Goal: Submit feedback/report problem: Provide input to the site owners about the experience or issues

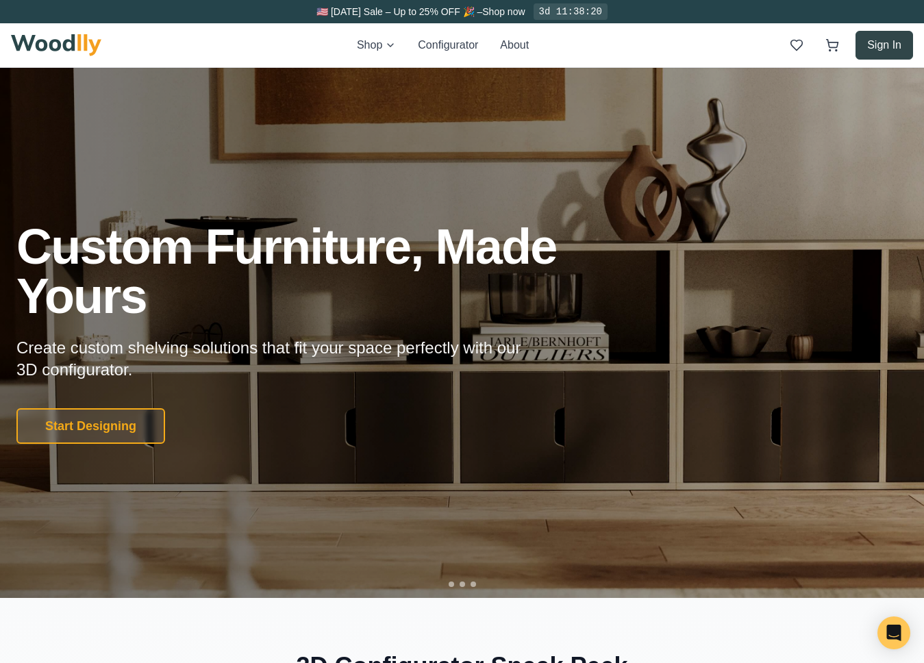
click at [889, 45] on button "Sign In" at bounding box center [885, 45] width 58 height 29
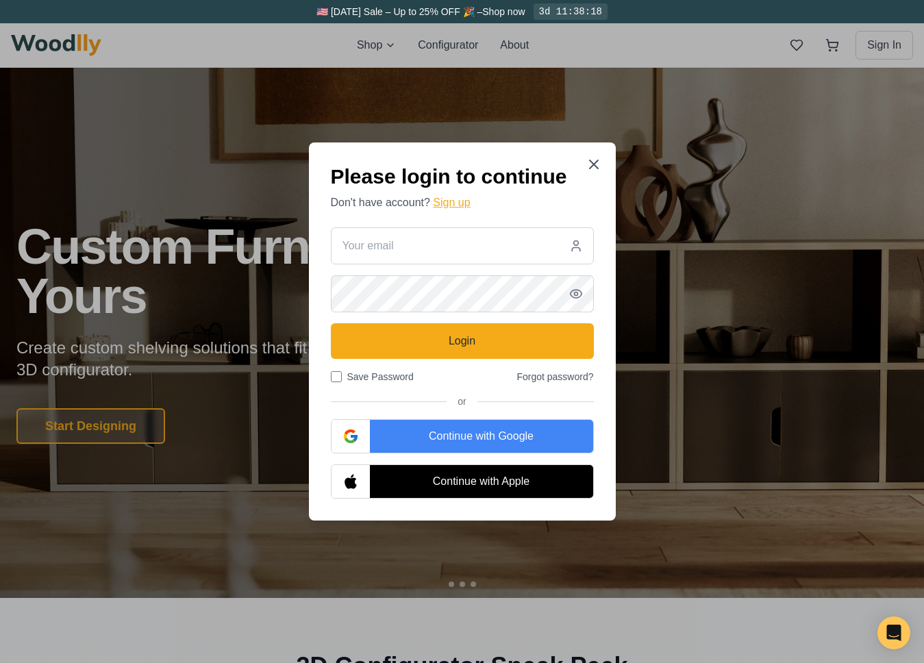
click at [464, 200] on button "Sign up" at bounding box center [451, 203] width 37 height 16
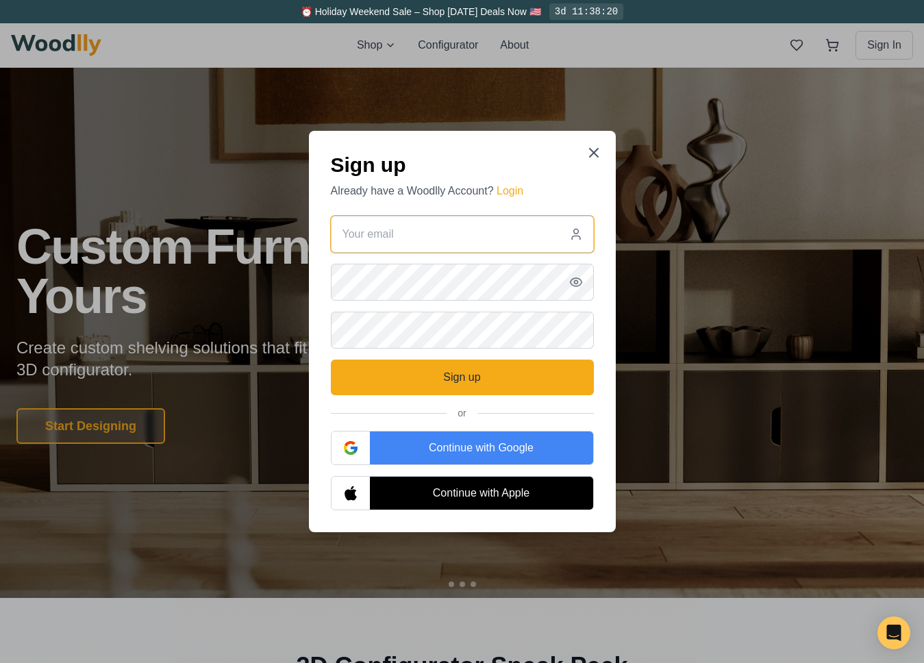
click at [423, 236] on input "email" at bounding box center [462, 234] width 263 height 37
type input "[EMAIL_ADDRESS][PERSON_NAME][DOMAIN_NAME]"
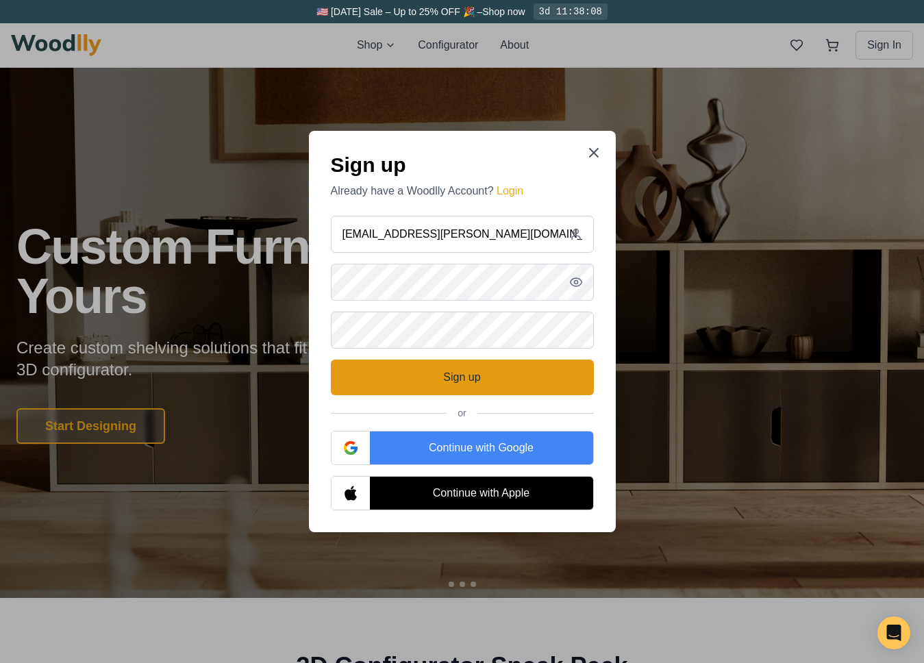
click at [441, 373] on button "Sign up" at bounding box center [462, 378] width 263 height 36
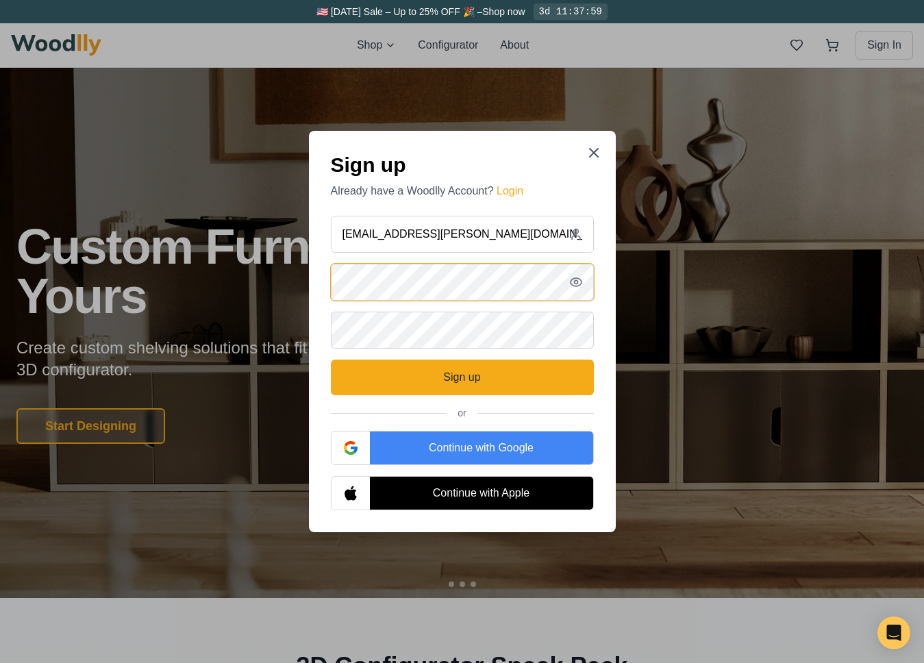
click at [319, 272] on div "Sign up Already have a Woodlly Account? Login mark.w.shepard@gmail.com Sign up …" at bounding box center [462, 331] width 307 height 401
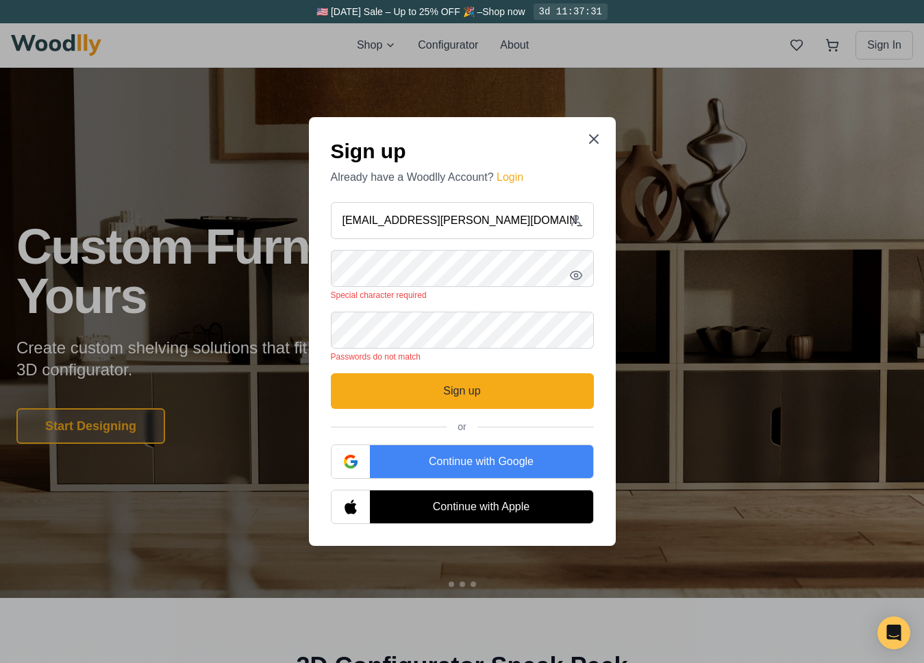
click at [578, 277] on icon "button" at bounding box center [576, 276] width 14 height 14
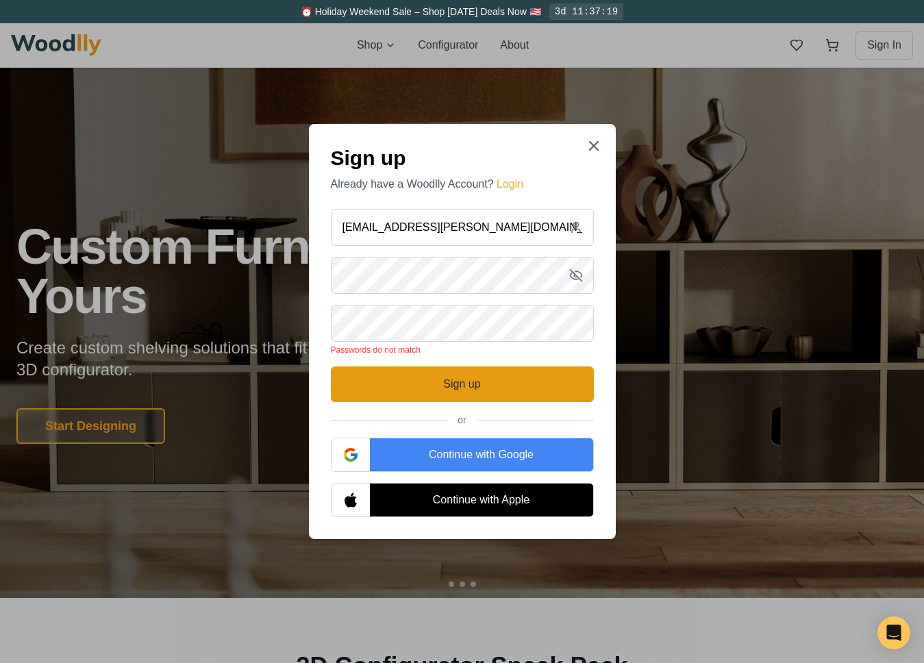
click at [456, 385] on button "Sign up" at bounding box center [462, 385] width 263 height 36
click at [356, 389] on button "Sign up" at bounding box center [462, 385] width 263 height 36
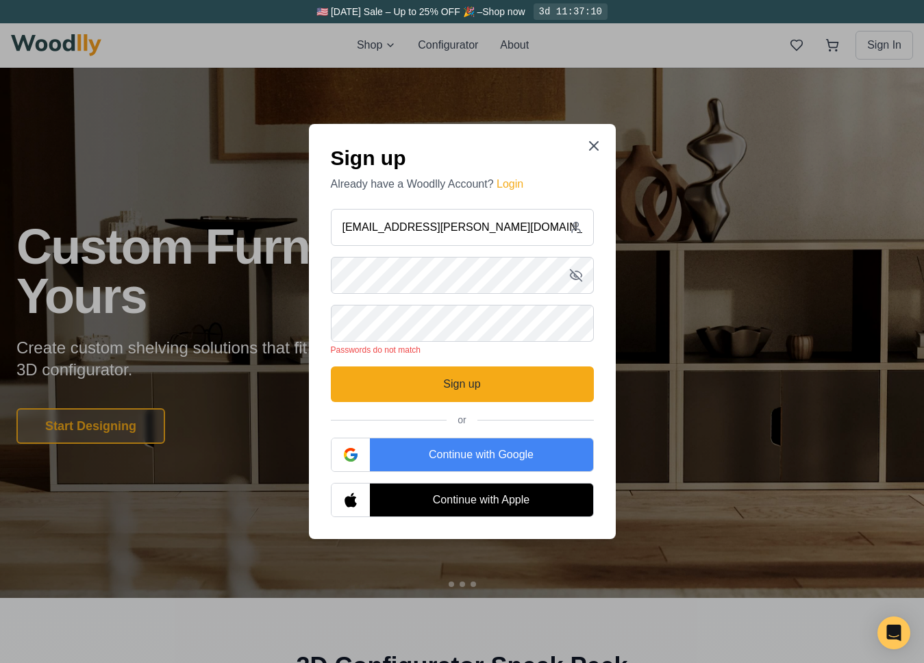
click at [584, 355] on p "Passwords do not match" at bounding box center [462, 350] width 263 height 11
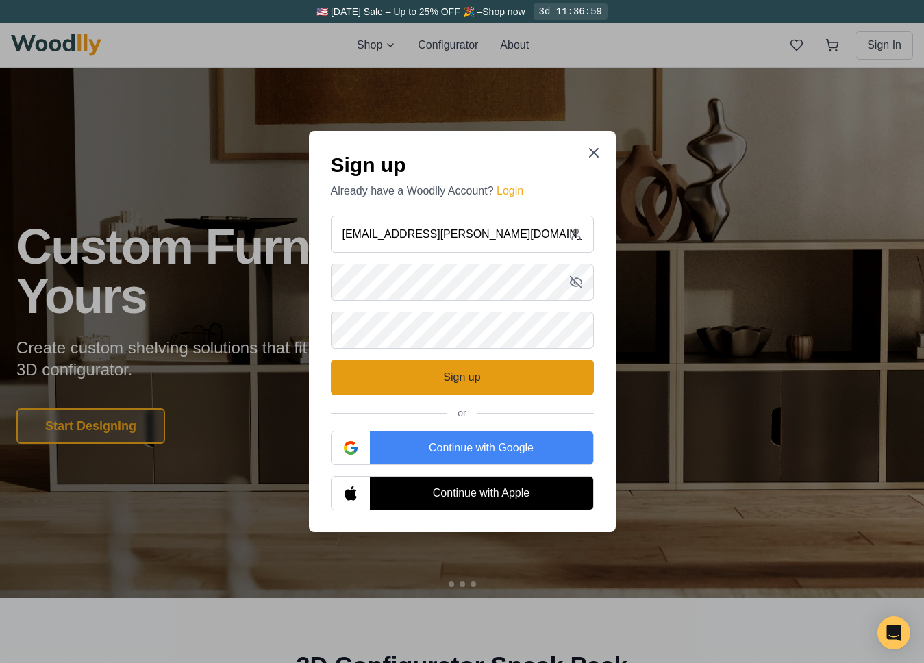
click at [579, 373] on button "Sign up" at bounding box center [462, 378] width 263 height 36
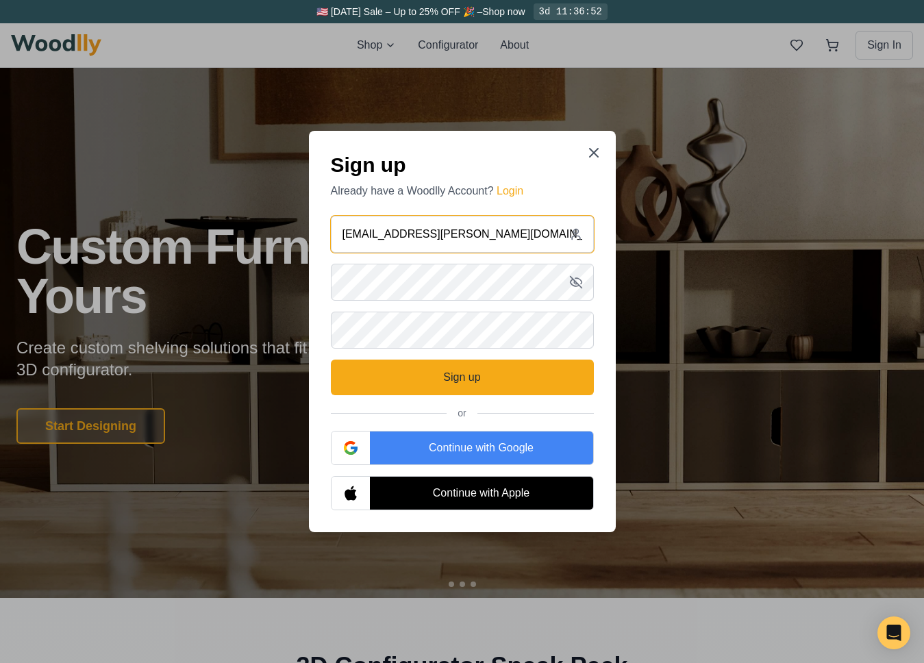
drag, startPoint x: 493, startPoint y: 239, endPoint x: 319, endPoint y: 228, distance: 175.0
click at [319, 228] on div "Sign up Already have a Woodlly Account? Login mark.w.shepard@gmail.com Sign up …" at bounding box center [462, 331] width 307 height 401
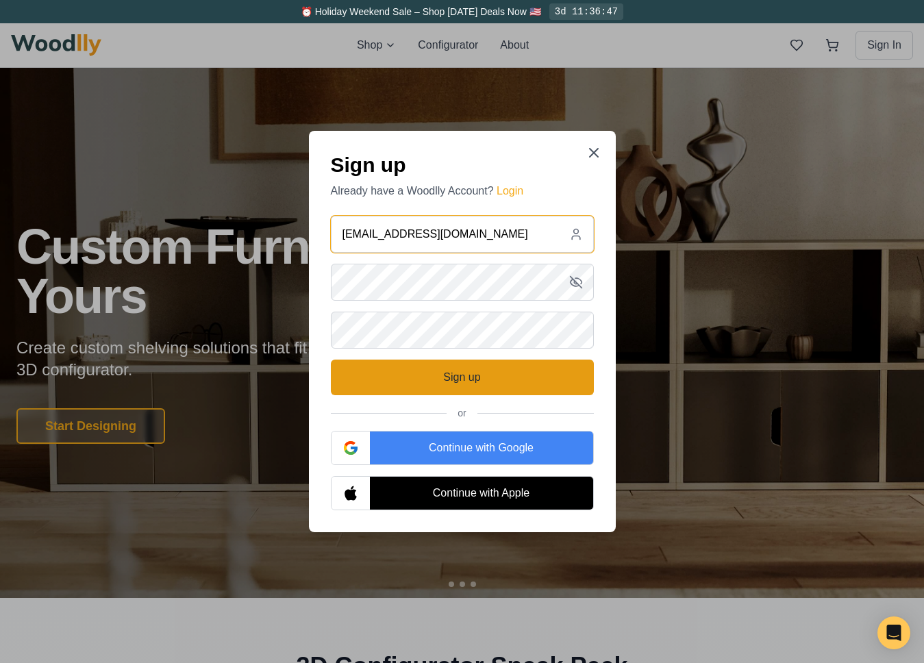
type input "mshepard@andinc.org"
click at [409, 380] on button "Sign up" at bounding box center [462, 378] width 263 height 36
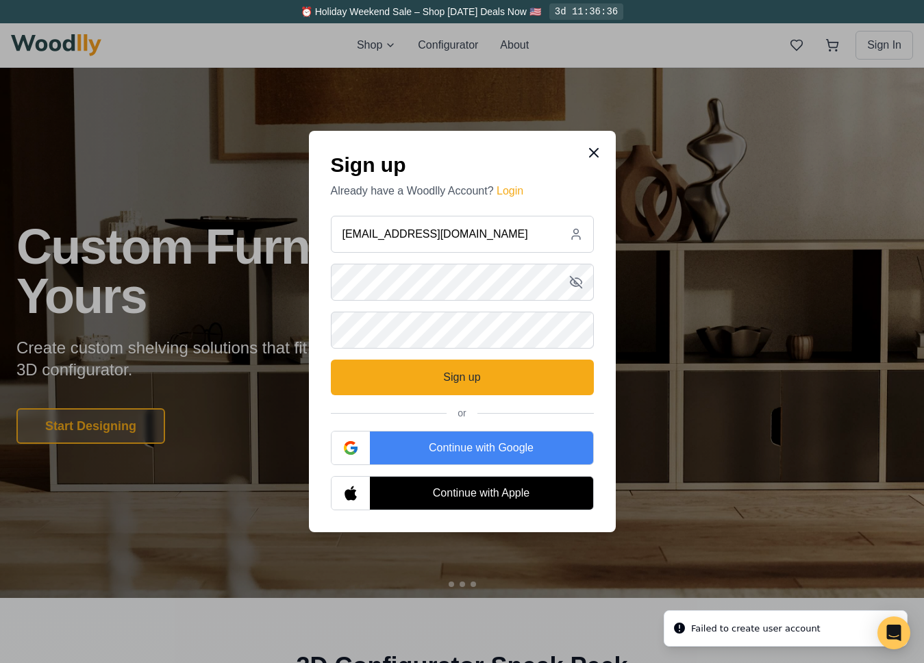
click at [596, 151] on icon at bounding box center [594, 153] width 16 height 16
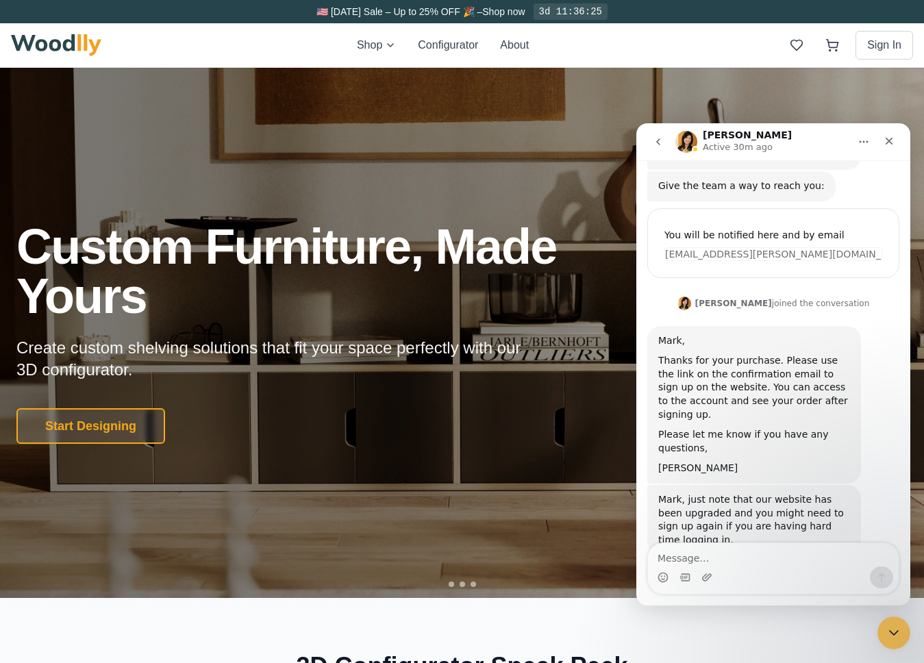
scroll to position [143, 0]
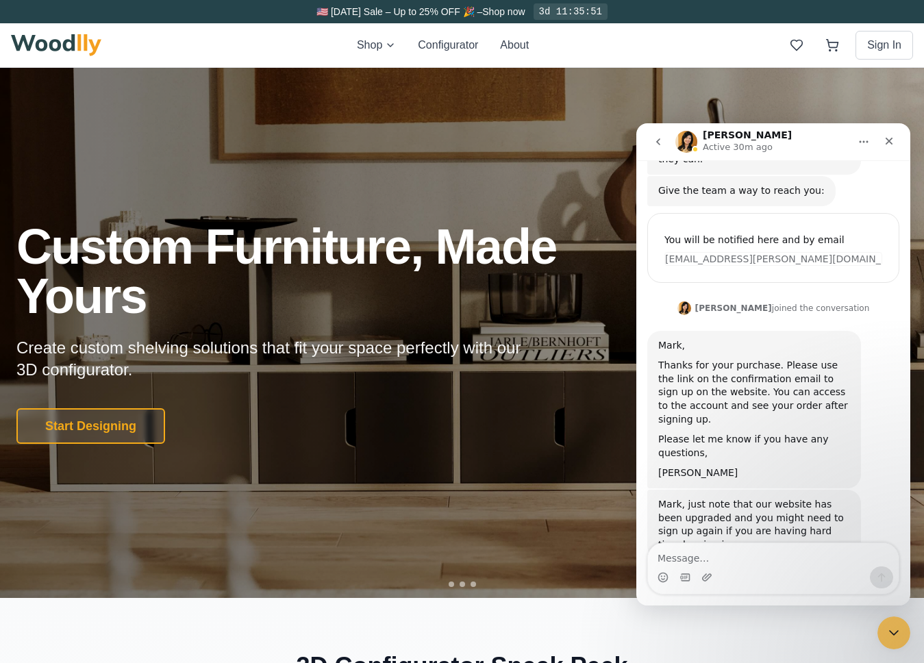
scroll to position [143, 0]
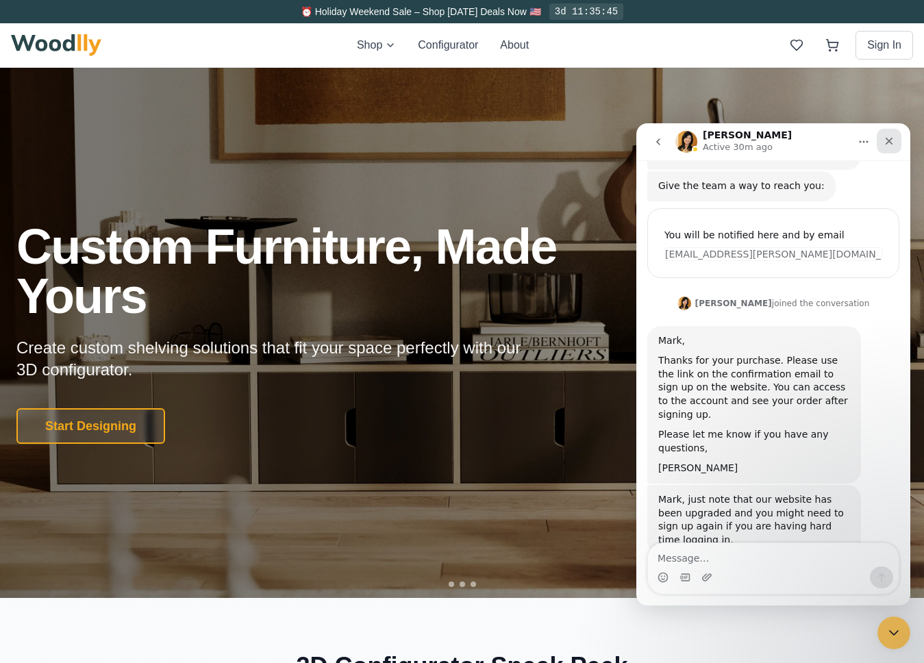
click at [889, 138] on icon "Close" at bounding box center [889, 141] width 11 height 11
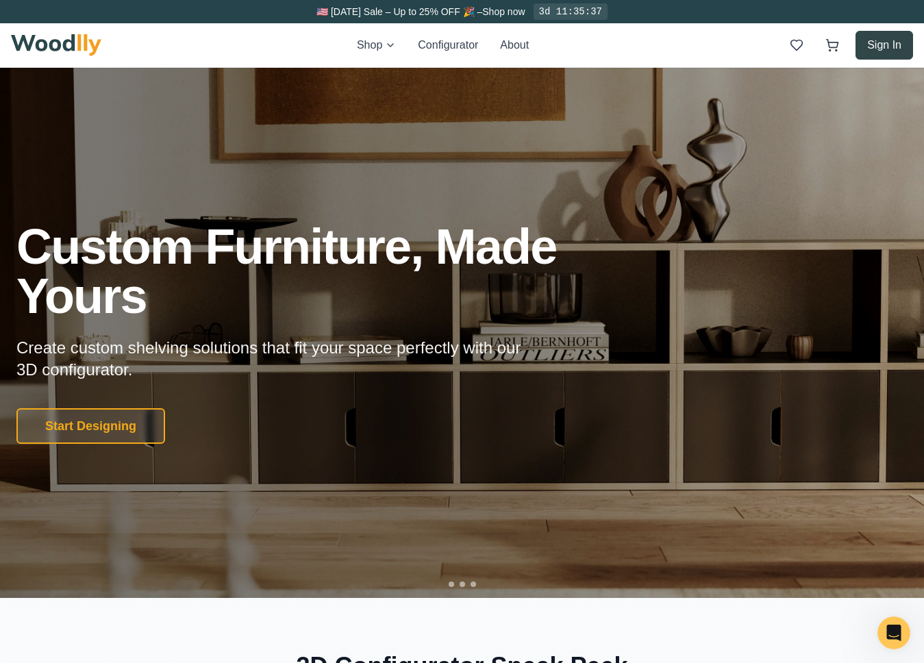
click at [882, 44] on button "Sign In" at bounding box center [885, 45] width 58 height 29
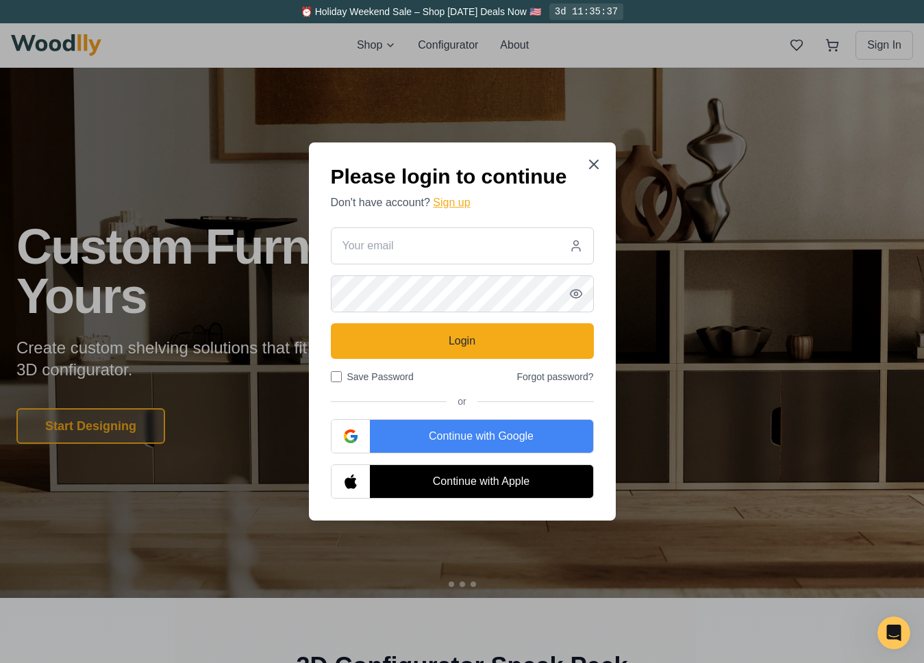
click at [462, 209] on button "Sign up" at bounding box center [451, 203] width 37 height 16
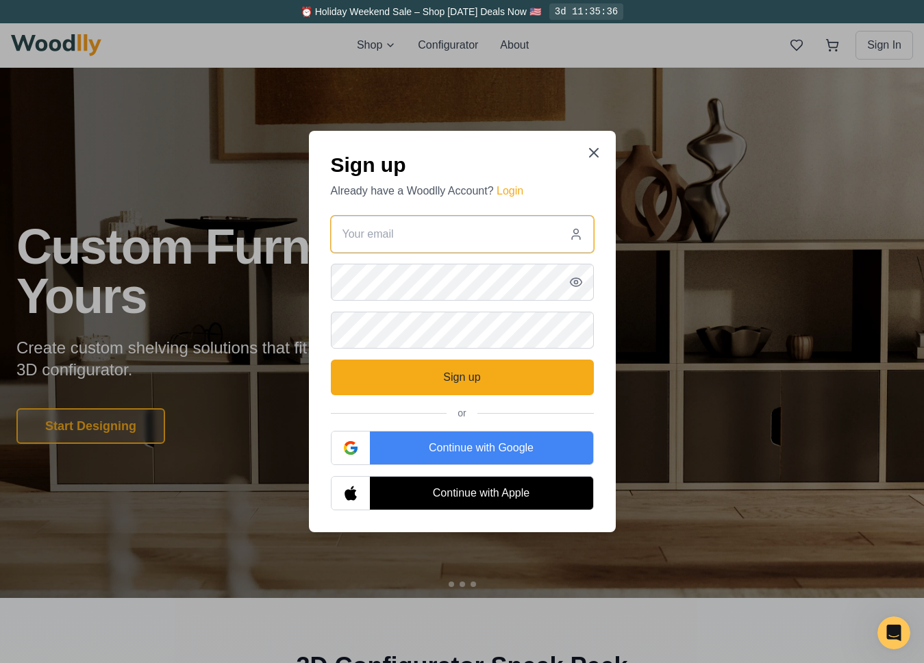
click at [437, 236] on input "email" at bounding box center [462, 234] width 263 height 37
type input "[EMAIL_ADDRESS][PERSON_NAME][DOMAIN_NAME]"
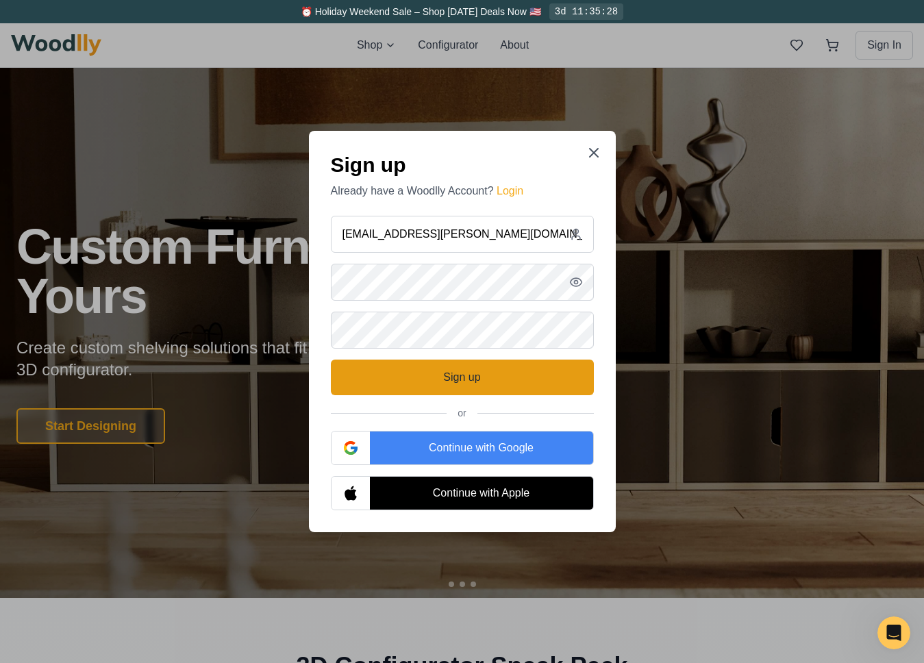
click at [439, 377] on button "Sign up" at bounding box center [462, 378] width 263 height 36
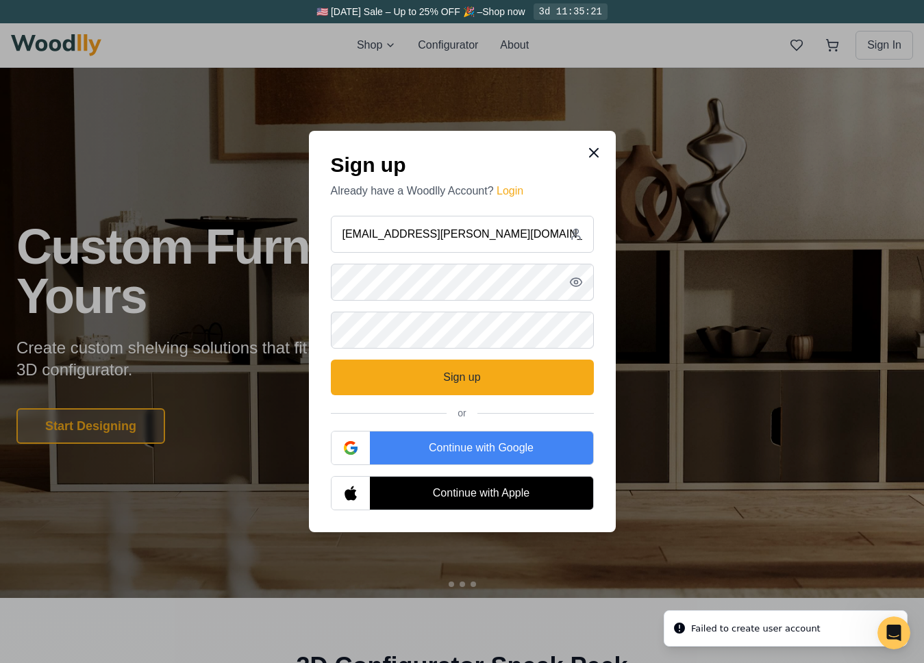
click at [589, 149] on icon at bounding box center [594, 153] width 16 height 16
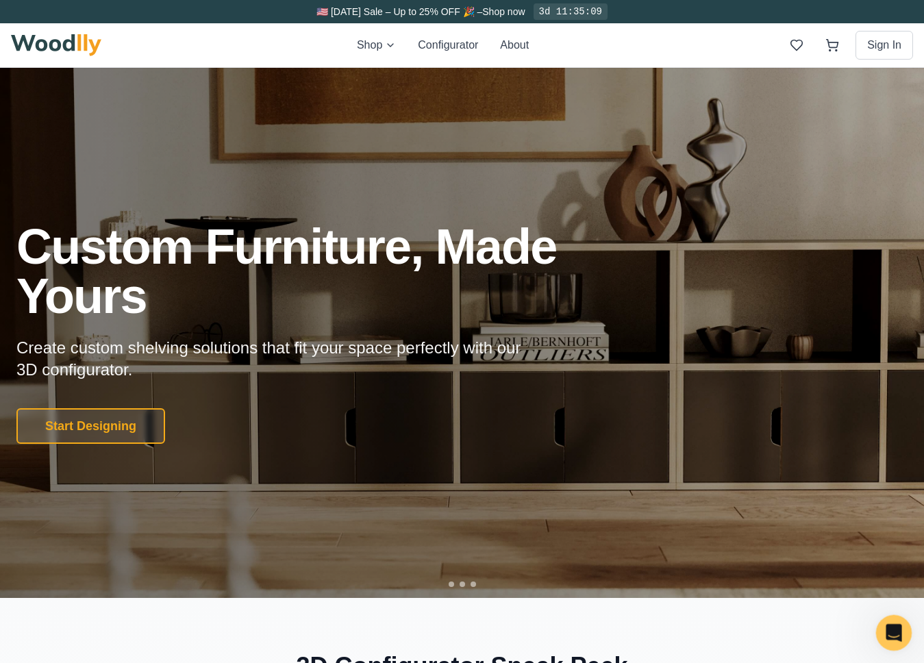
click at [882, 632] on icon "Open Intercom Messenger" at bounding box center [892, 631] width 23 height 23
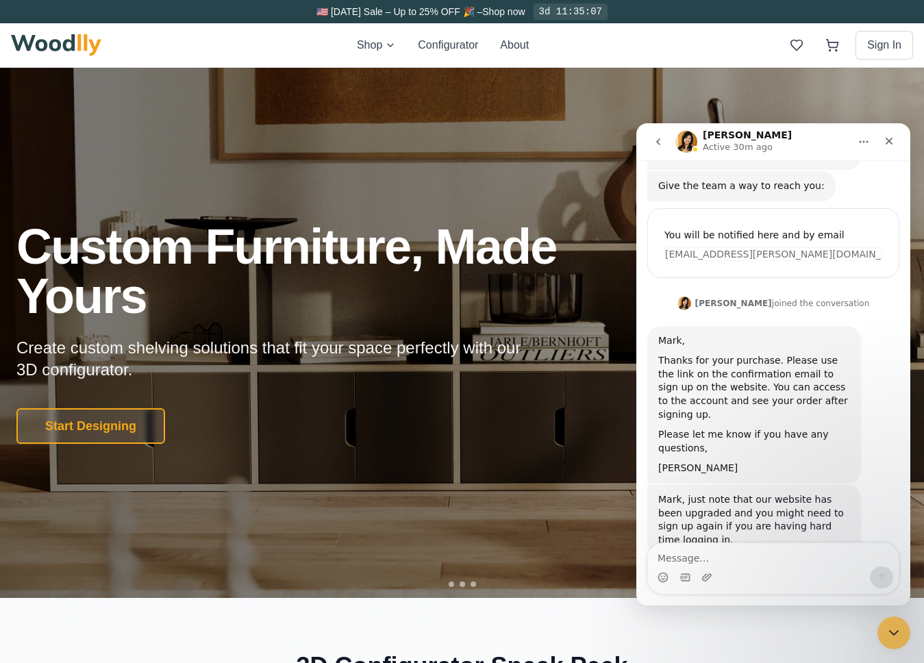
click at [814, 566] on textarea "Message…" at bounding box center [773, 554] width 251 height 23
click at [658, 556] on textarea "I get an error message saying it failed" at bounding box center [773, 554] width 251 height 23
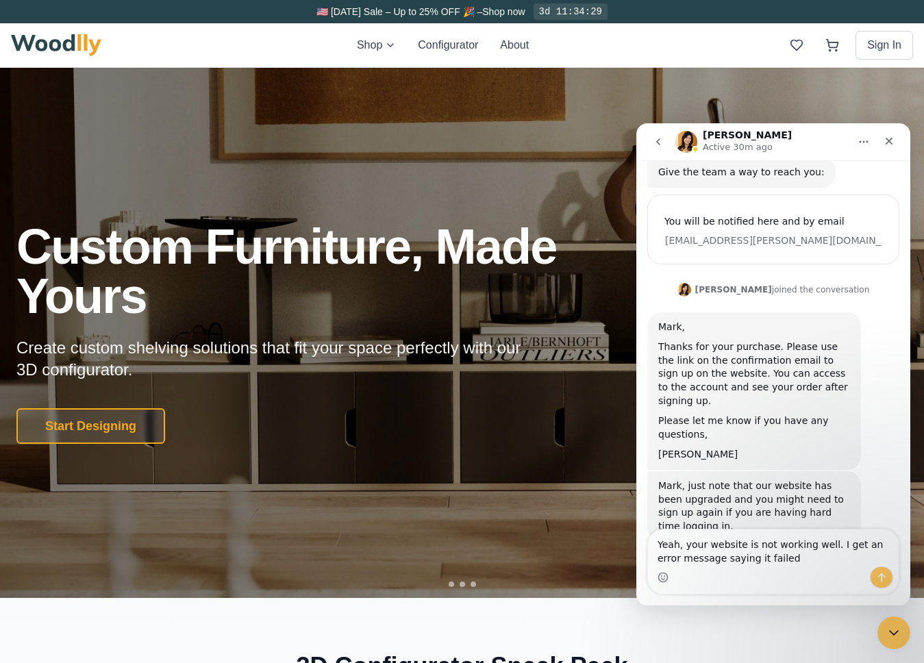
click at [787, 559] on textarea "Yeah, your website is not working well. I get an error message saying it failed" at bounding box center [773, 548] width 251 height 37
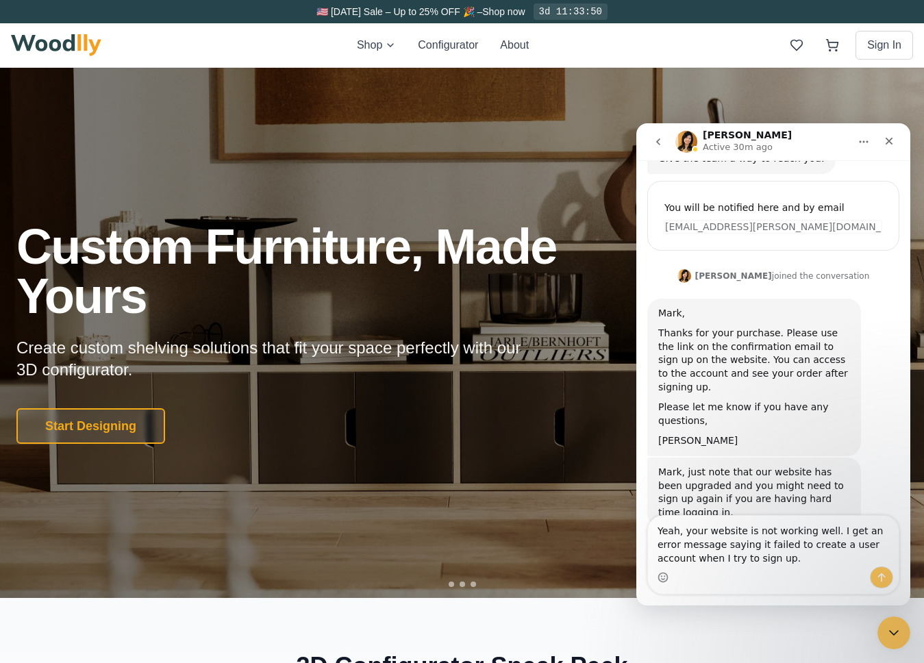
type textarea "Yeah, your website is not working well. I get an error message saying it failed…"
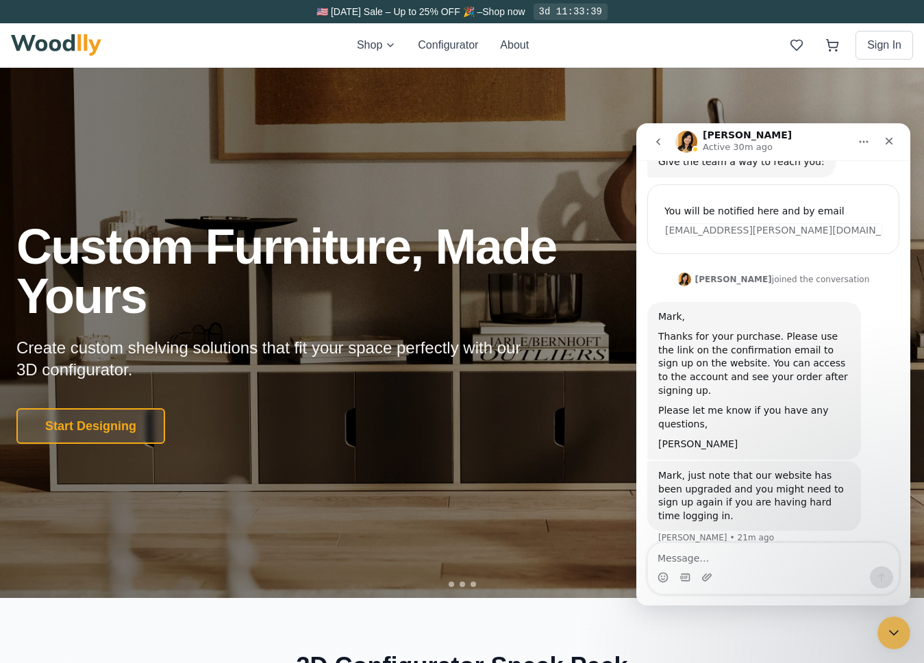
scroll to position [211, 0]
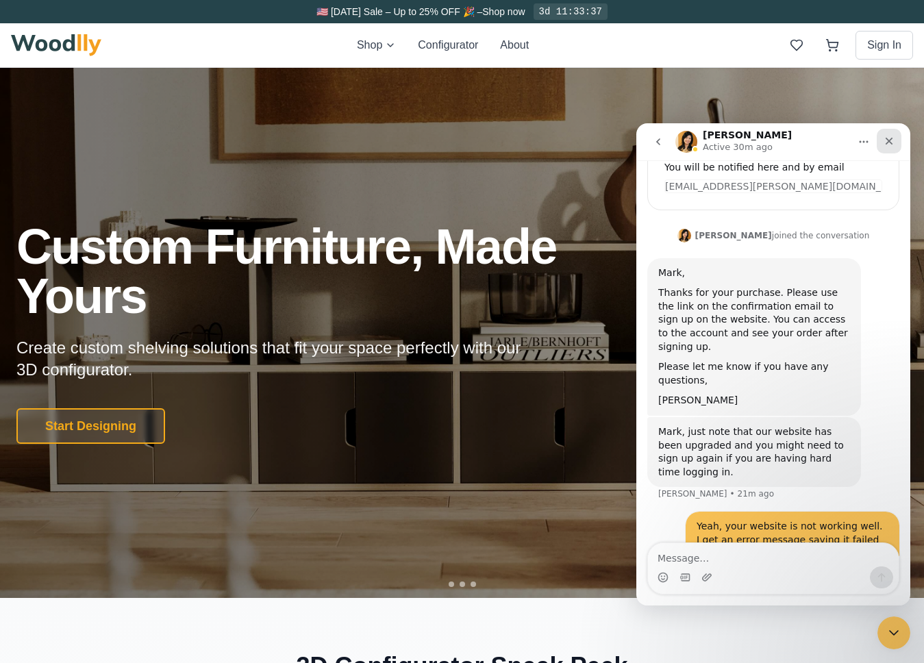
click at [886, 136] on icon "Close" at bounding box center [889, 141] width 11 height 11
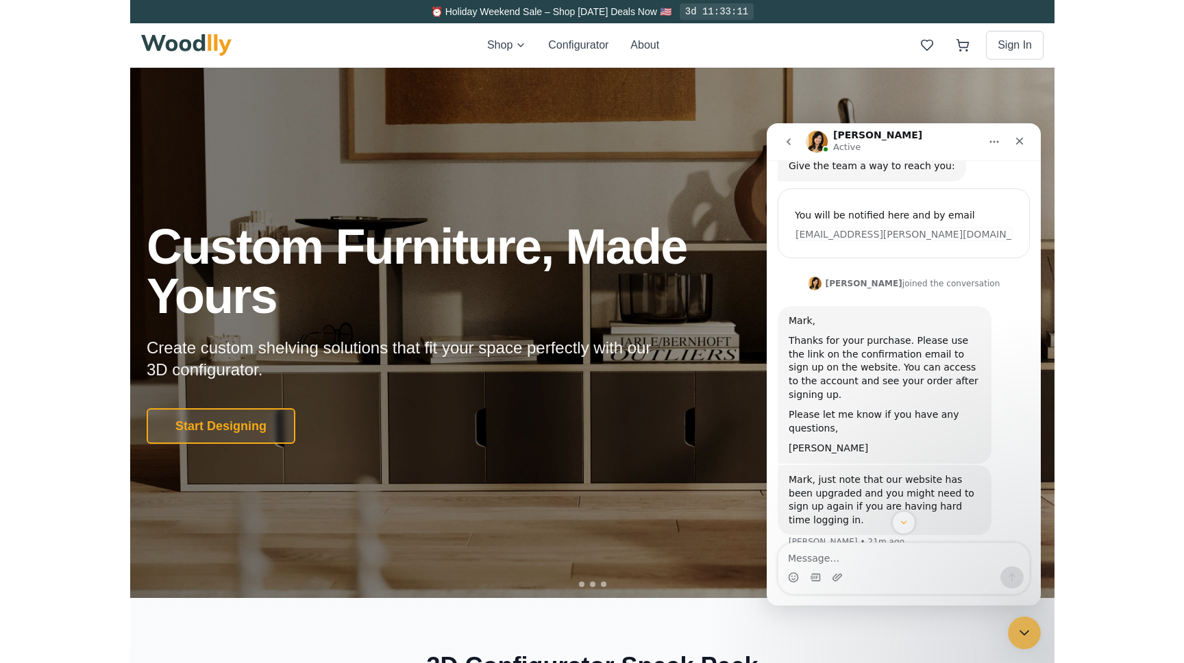
scroll to position [211, 0]
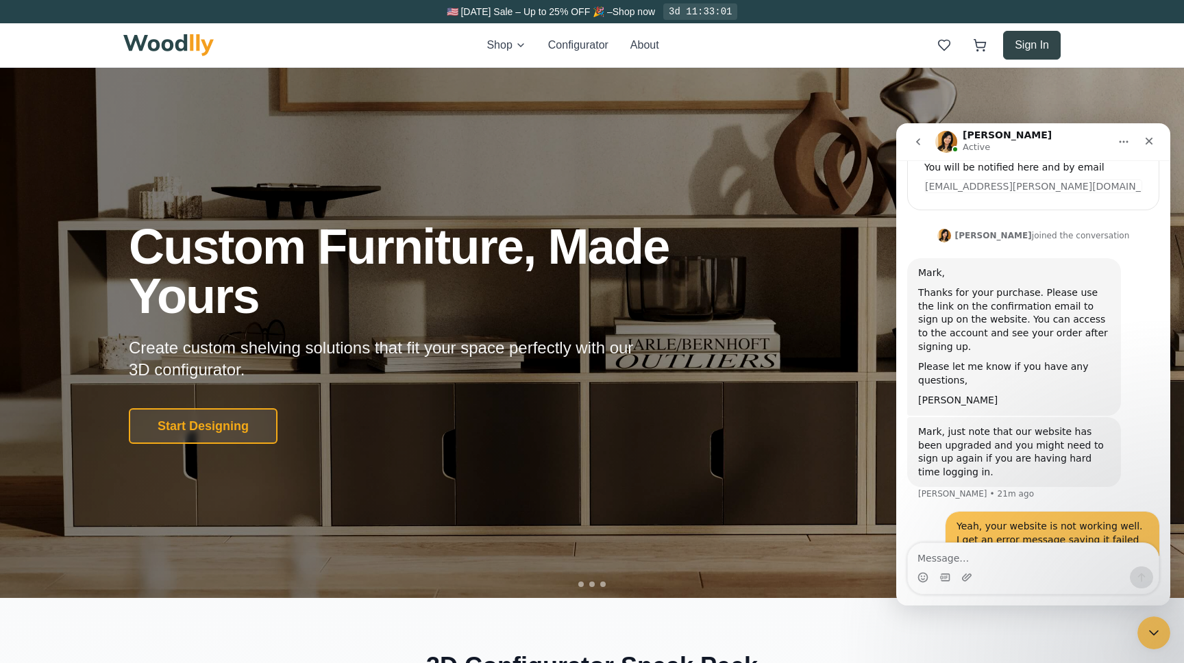
click at [924, 46] on button "Sign In" at bounding box center [1032, 45] width 58 height 29
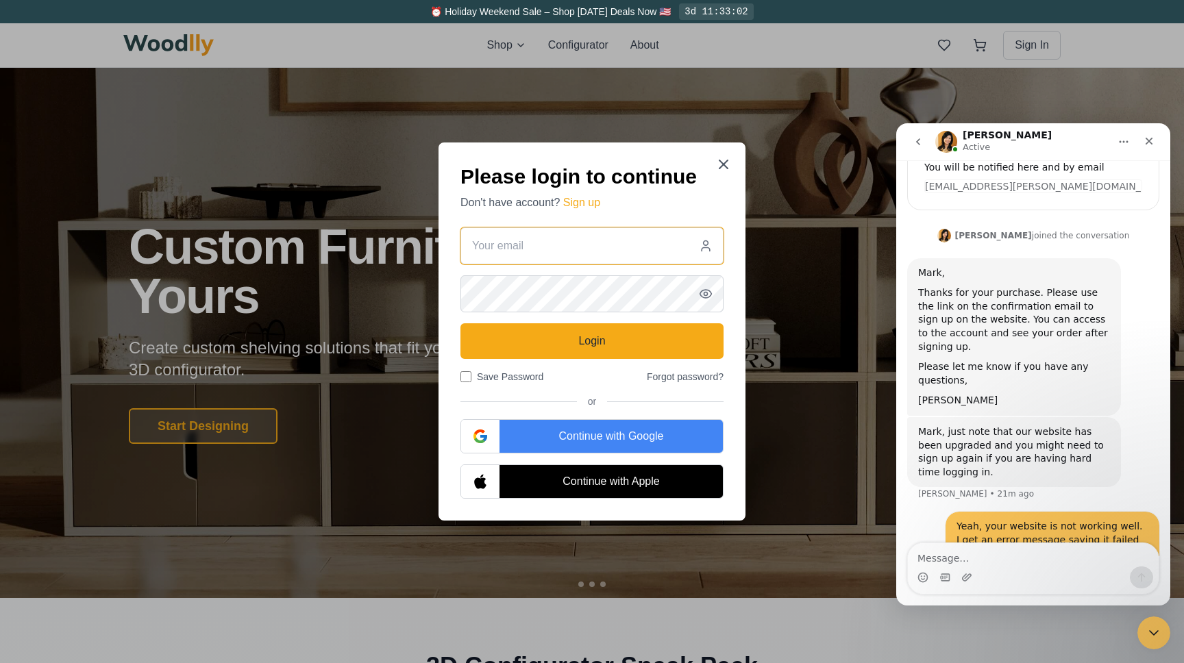
click at [585, 248] on input "email" at bounding box center [591, 245] width 263 height 37
type input "[EMAIL_ADDRESS][PERSON_NAME][DOMAIN_NAME]"
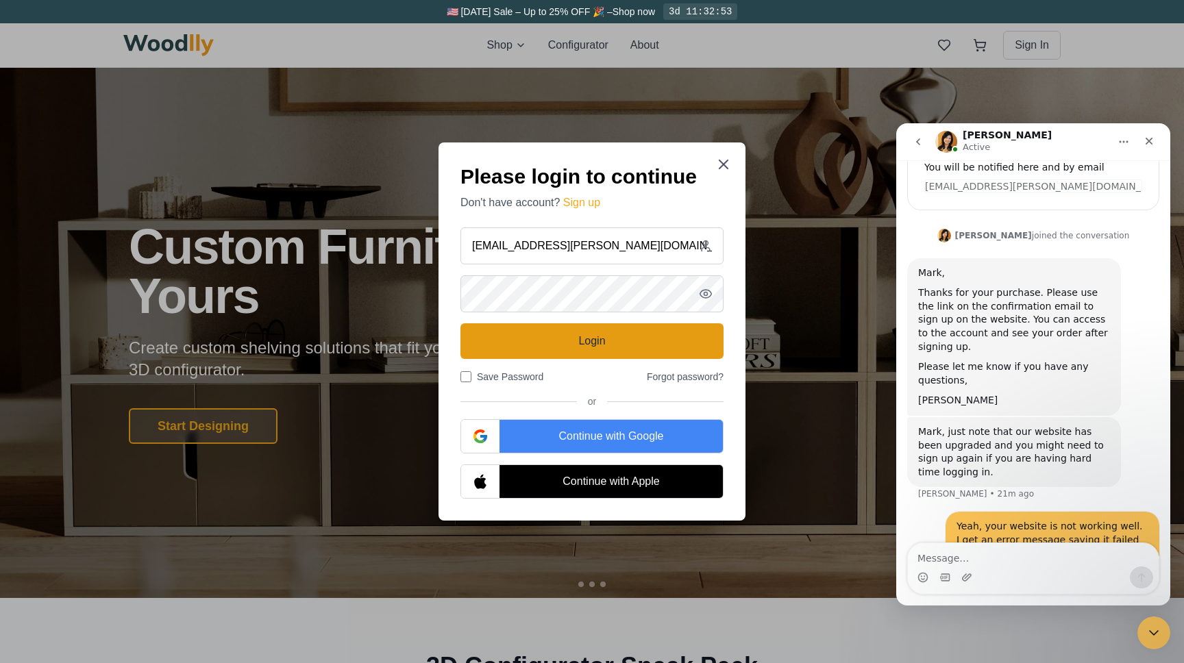
click at [565, 351] on button "Login" at bounding box center [591, 341] width 263 height 36
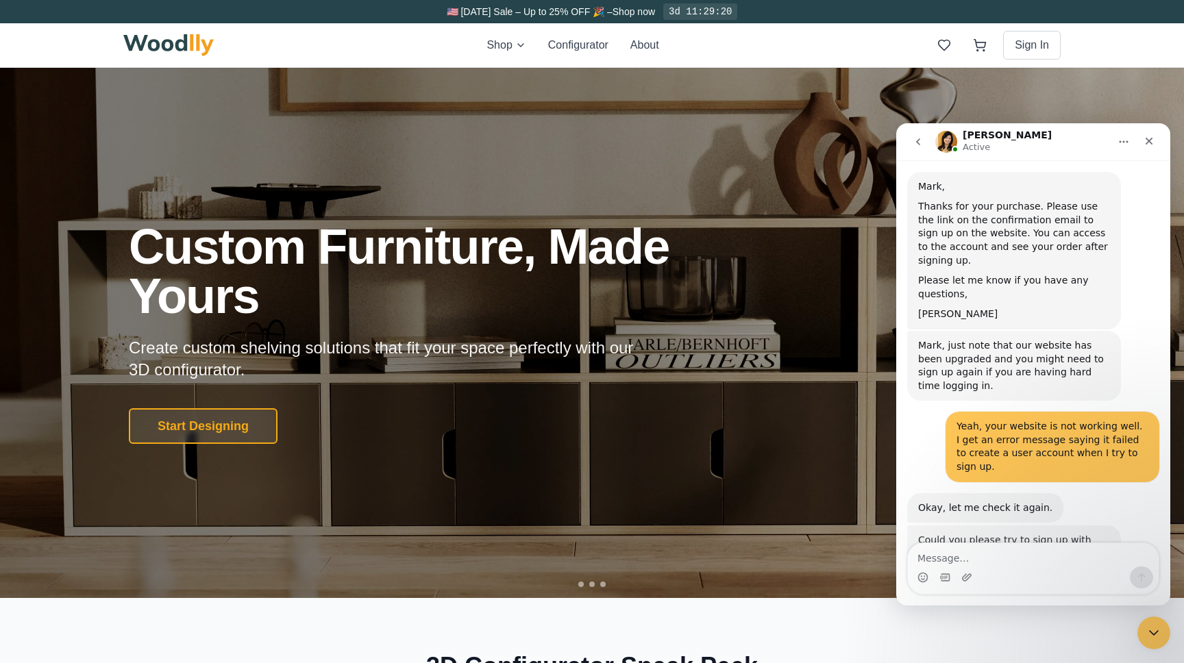
scroll to position [297, 0]
click at [924, 571] on div "Intercom messenger" at bounding box center [1033, 578] width 251 height 22
click at [924, 555] on textarea "Message…" at bounding box center [1033, 554] width 251 height 23
type textarea "ok"
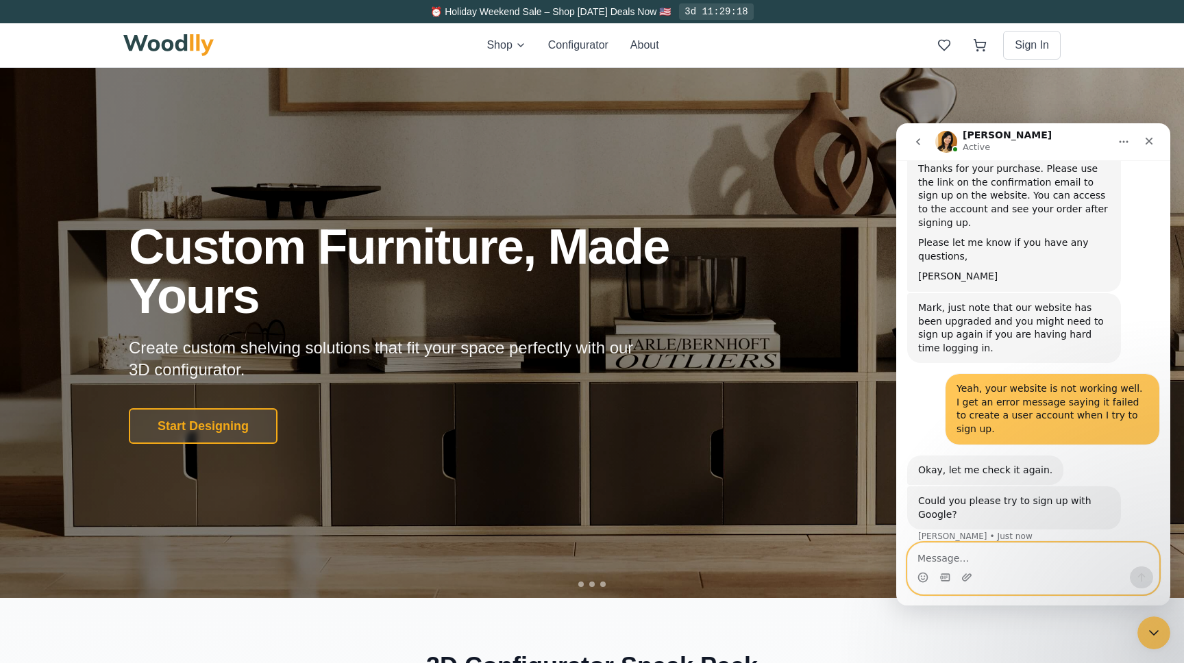
scroll to position [337, 0]
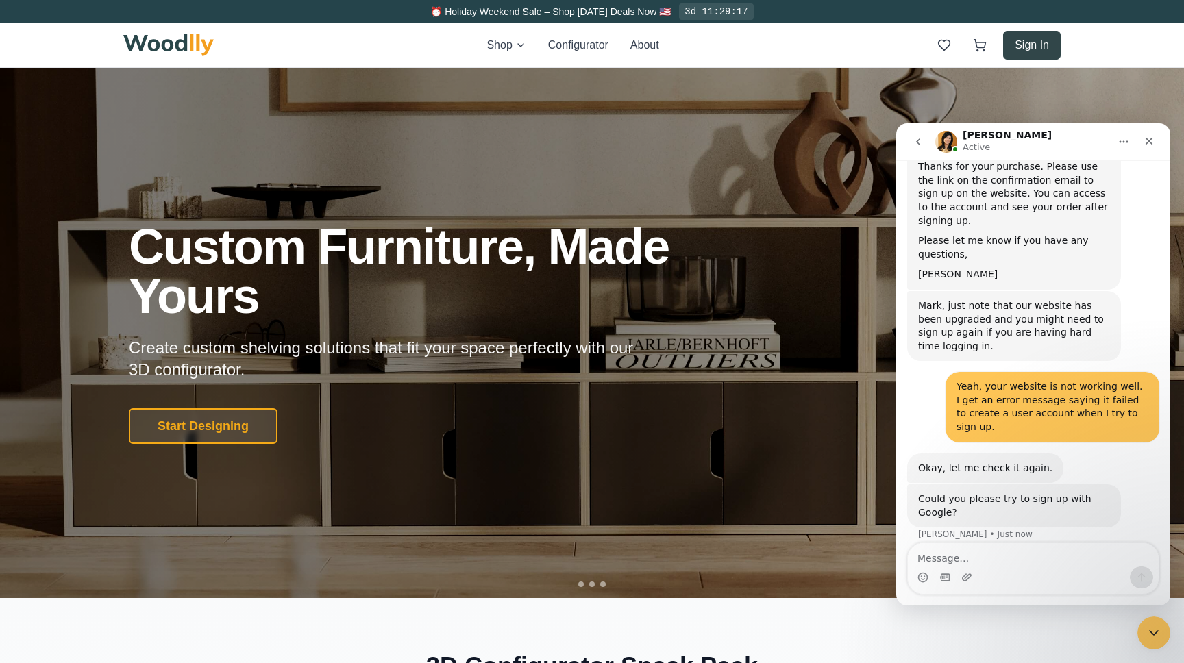
click at [924, 42] on button "Sign In" at bounding box center [1032, 45] width 58 height 29
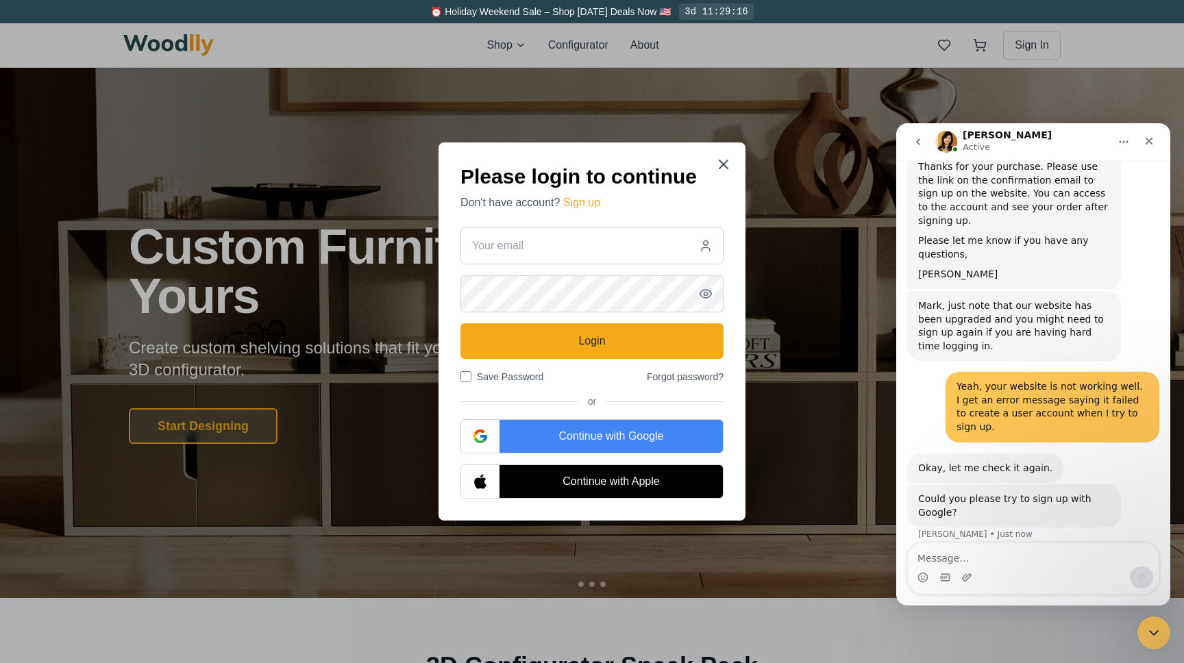
click at [552, 438] on div "Continue with Google" at bounding box center [610, 436] width 223 height 33
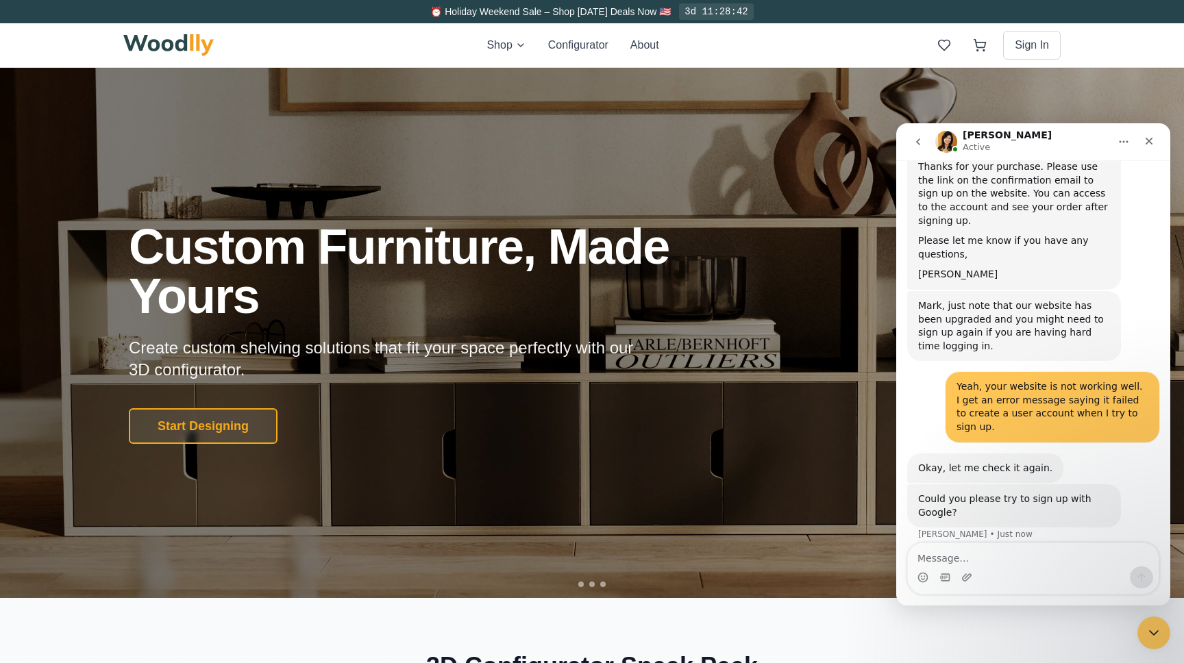
click at [999, 497] on div "Could you please try to sign up with Google? [PERSON_NAME] • Just now" at bounding box center [1033, 518] width 252 height 68
click at [969, 562] on textarea "Message…" at bounding box center [1033, 554] width 251 height 23
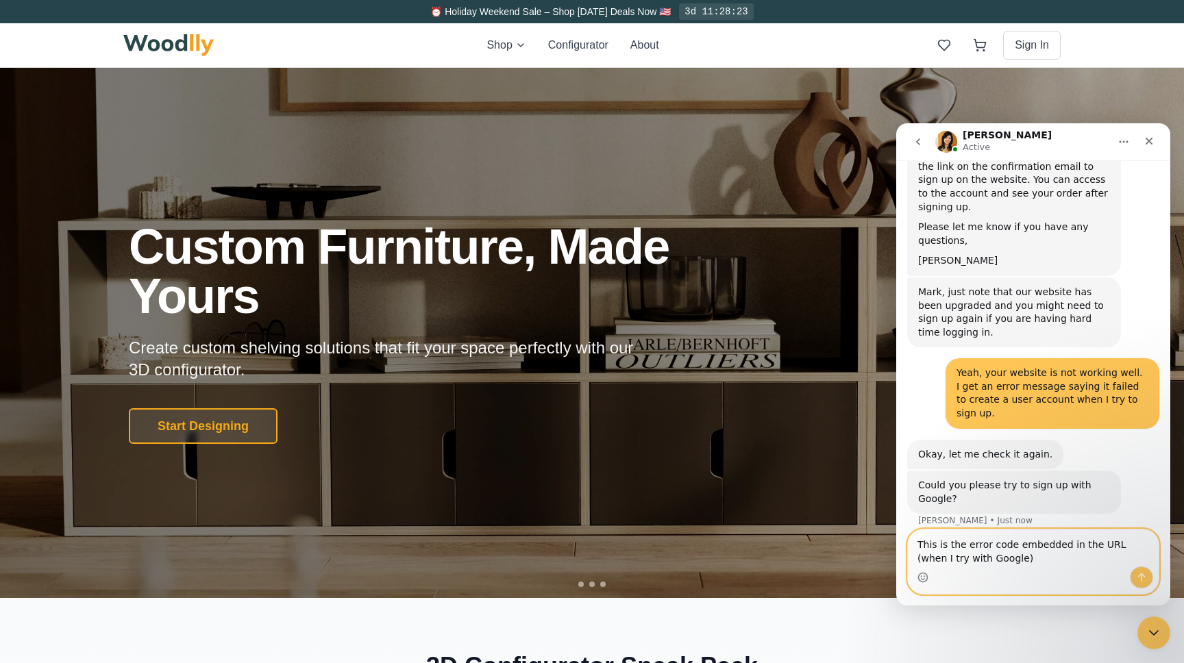
paste textarea "?error=server_error&error_code=unexpected_failure&error_description=Database+er…"
type textarea "This is the error code embedded in the URL (when I try with Google) ?error=serv…"
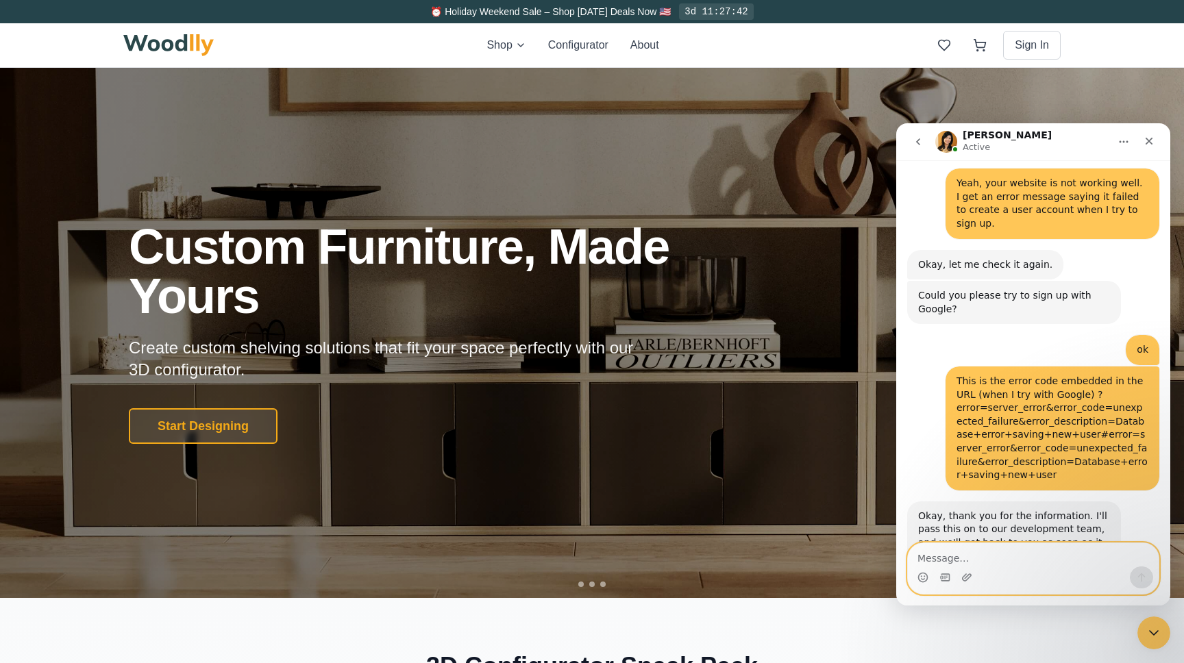
scroll to position [544, 0]
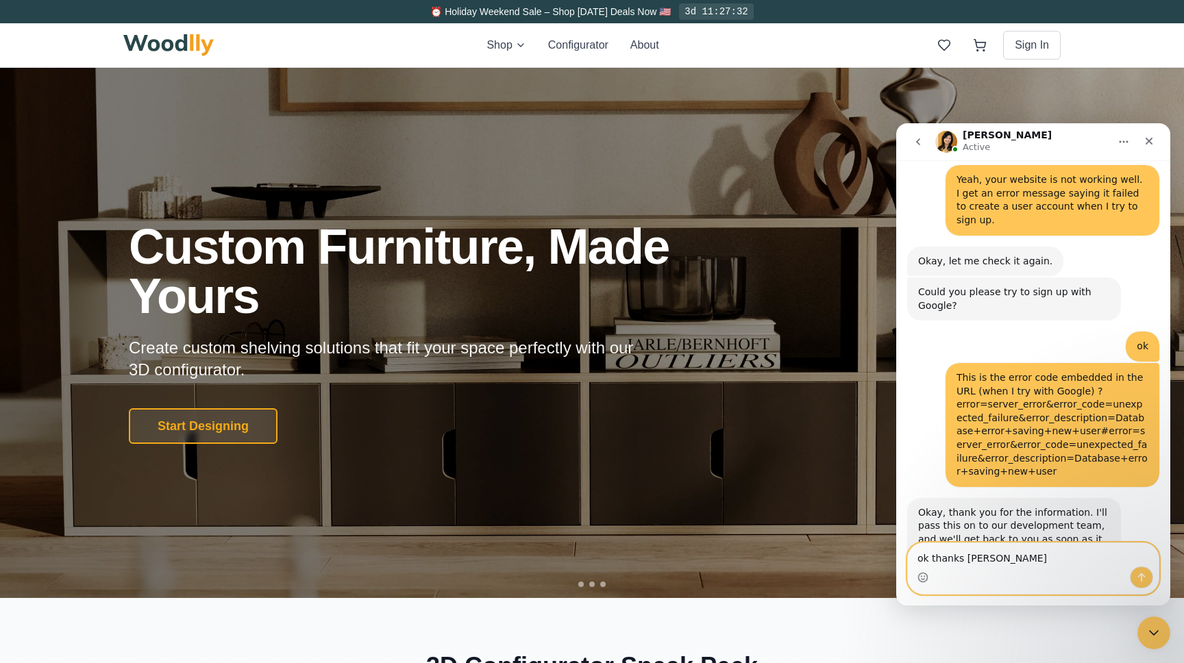
type textarea "ok thanks [PERSON_NAME]"
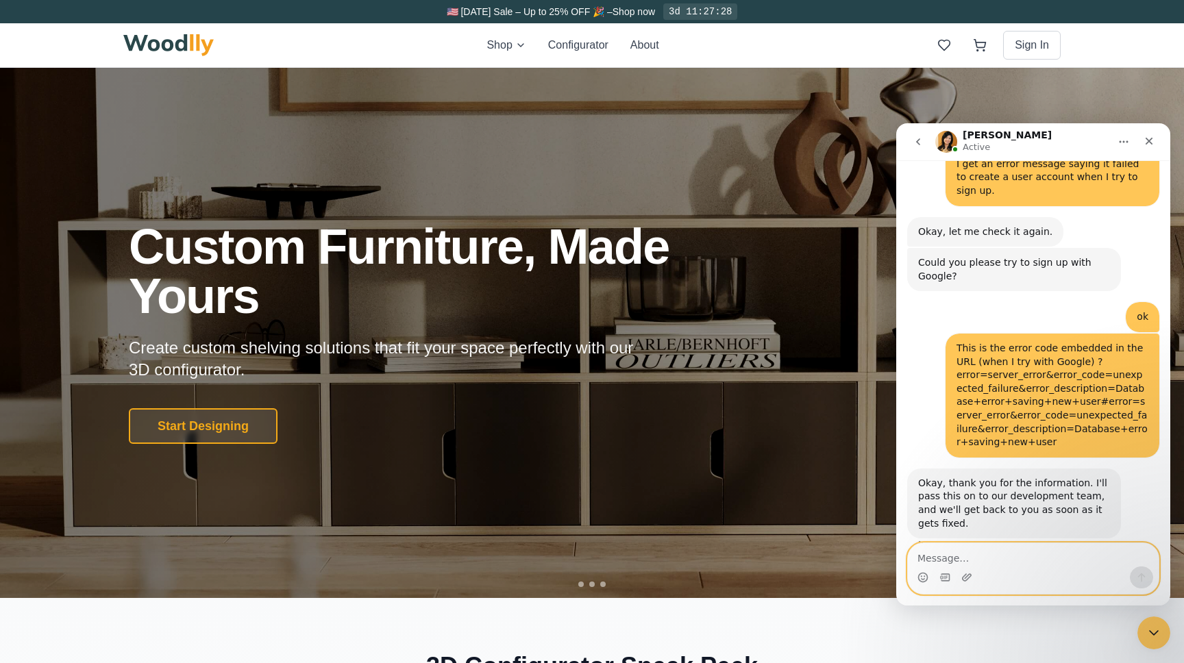
scroll to position [584, 0]
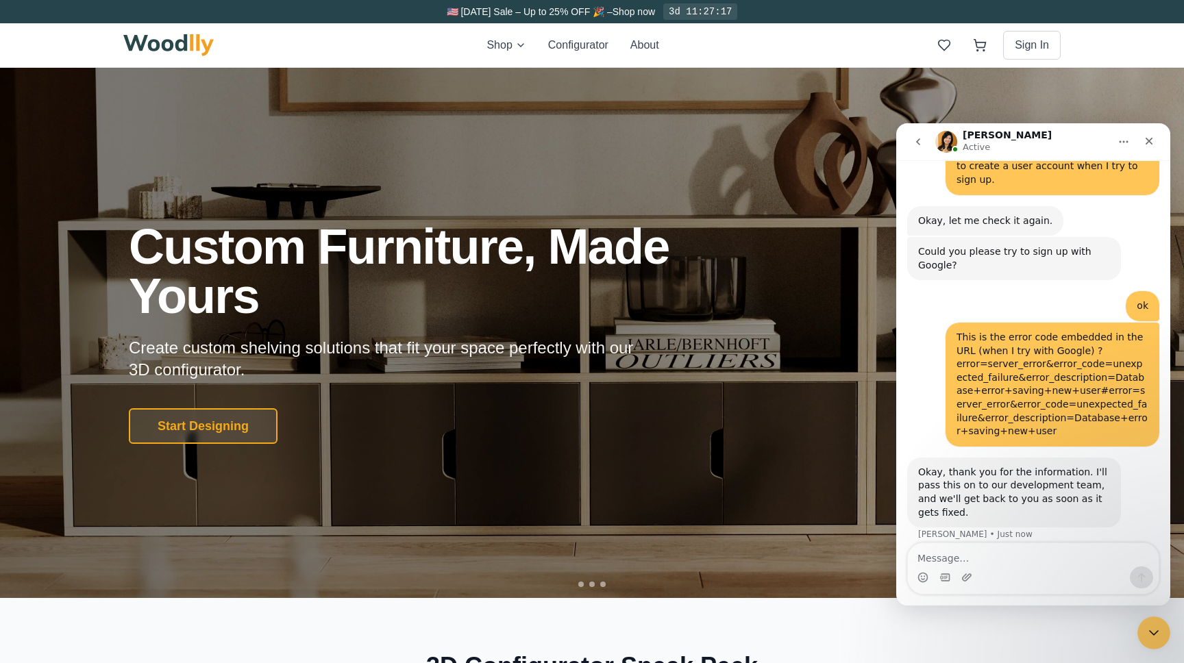
click at [953, 142] on img "Intercom messenger" at bounding box center [946, 142] width 22 height 22
click at [1150, 140] on icon "Close" at bounding box center [1148, 141] width 11 height 11
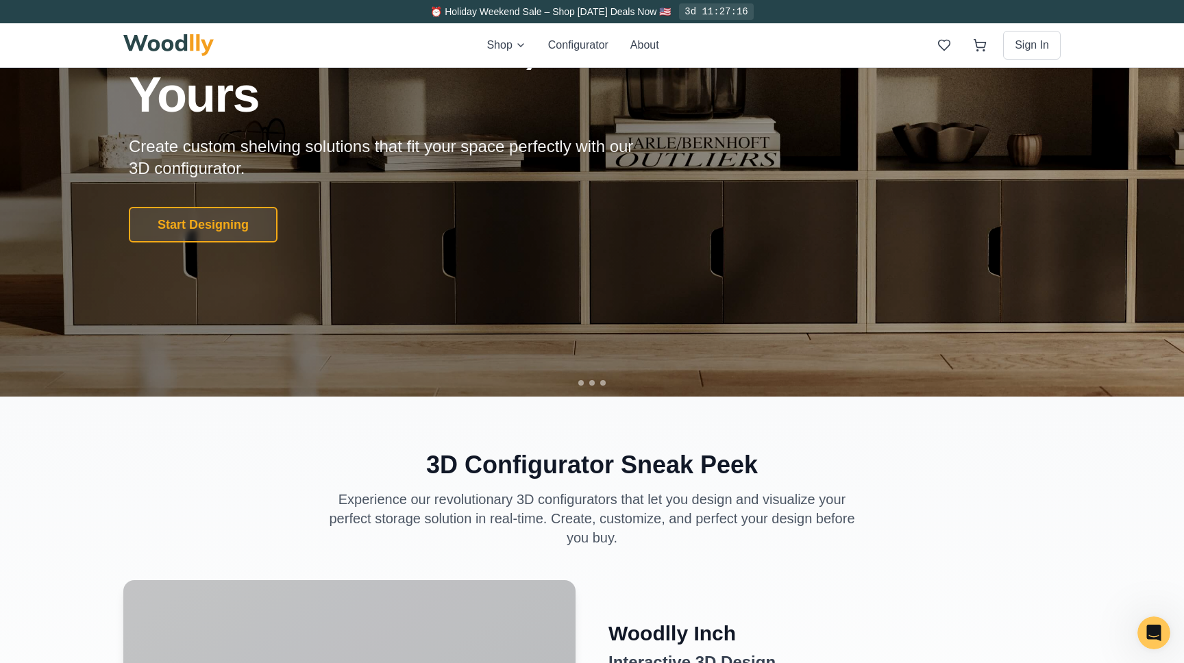
scroll to position [0, 0]
